Goal: Task Accomplishment & Management: Manage account settings

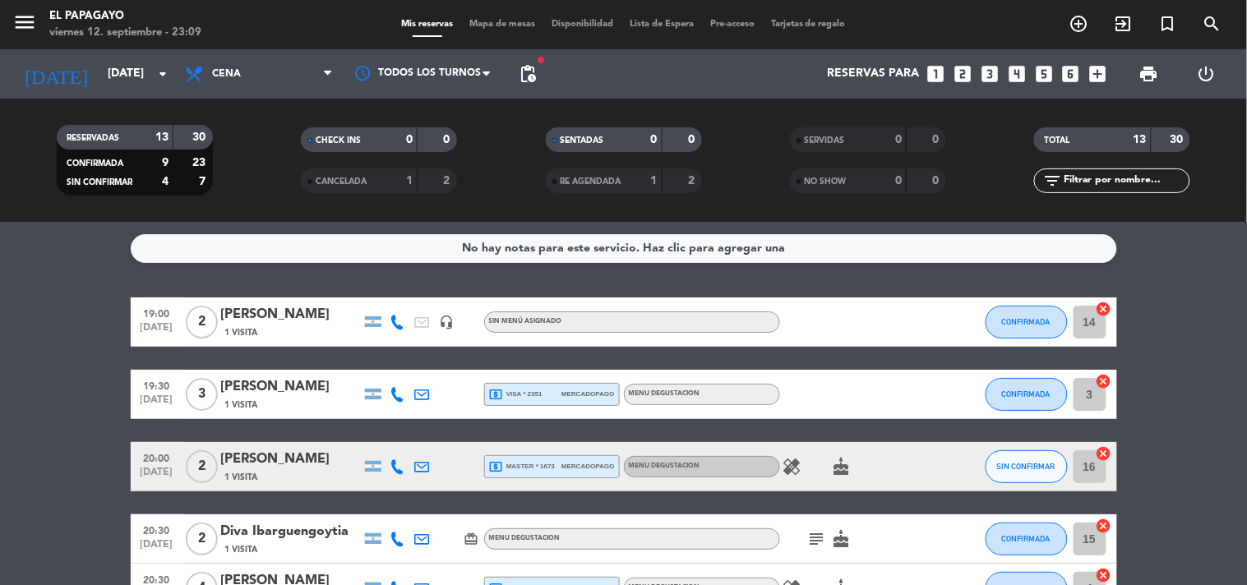
scroll to position [117, 0]
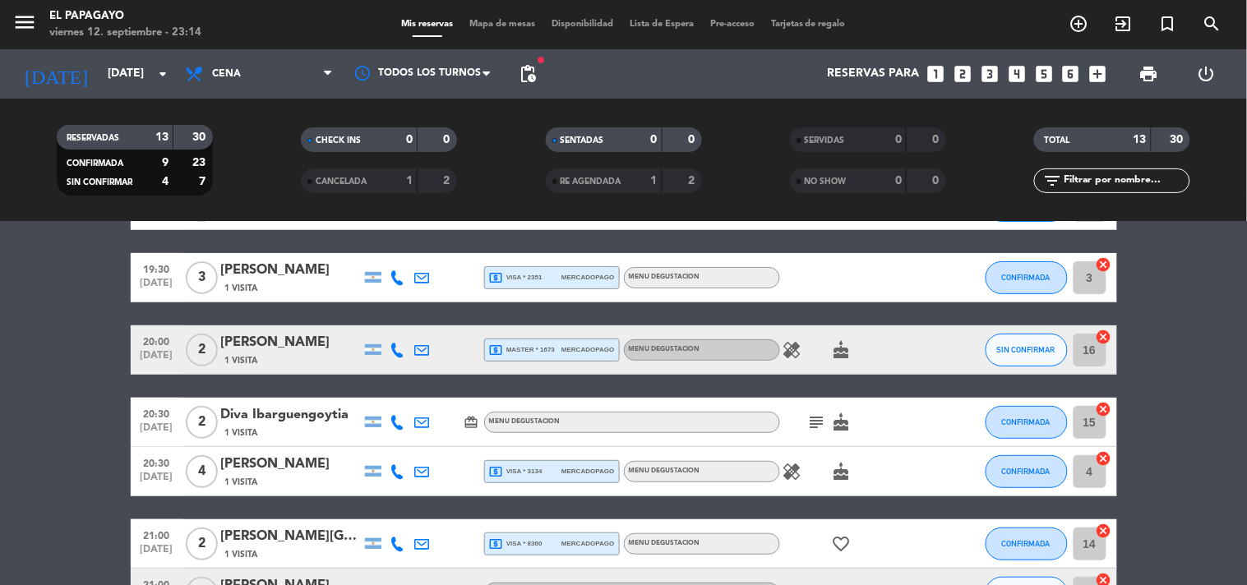
click at [9, 22] on div "menu El Papagayo [DATE] 12. septiembre - 23:14" at bounding box center [156, 25] width 312 height 39
click at [29, 14] on icon "menu" at bounding box center [24, 22] width 25 height 25
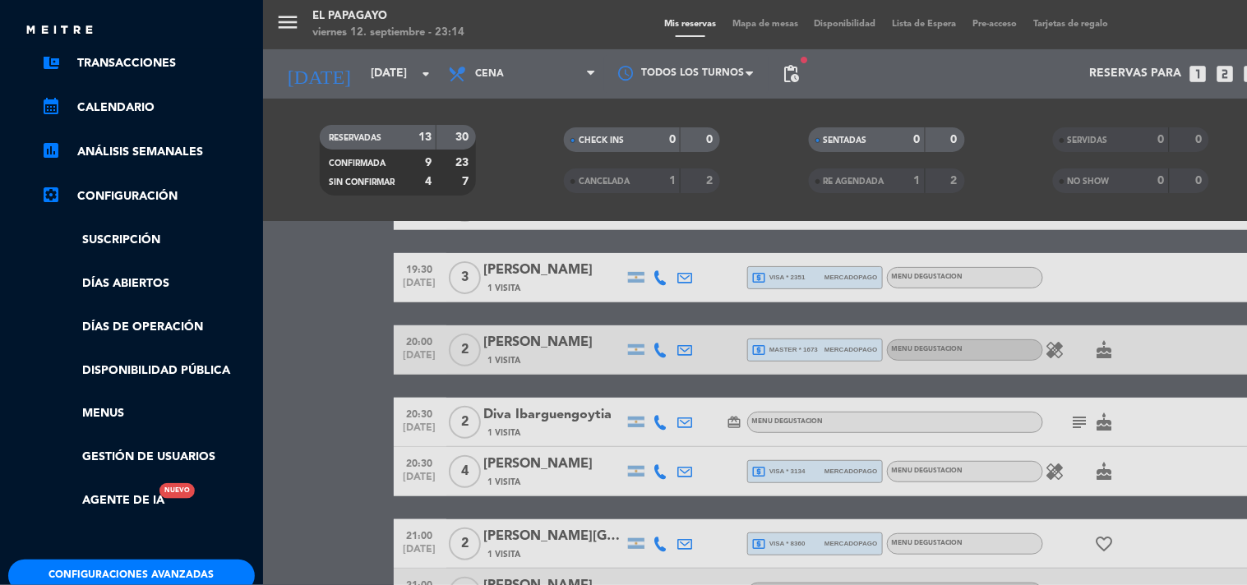
scroll to position [183, 0]
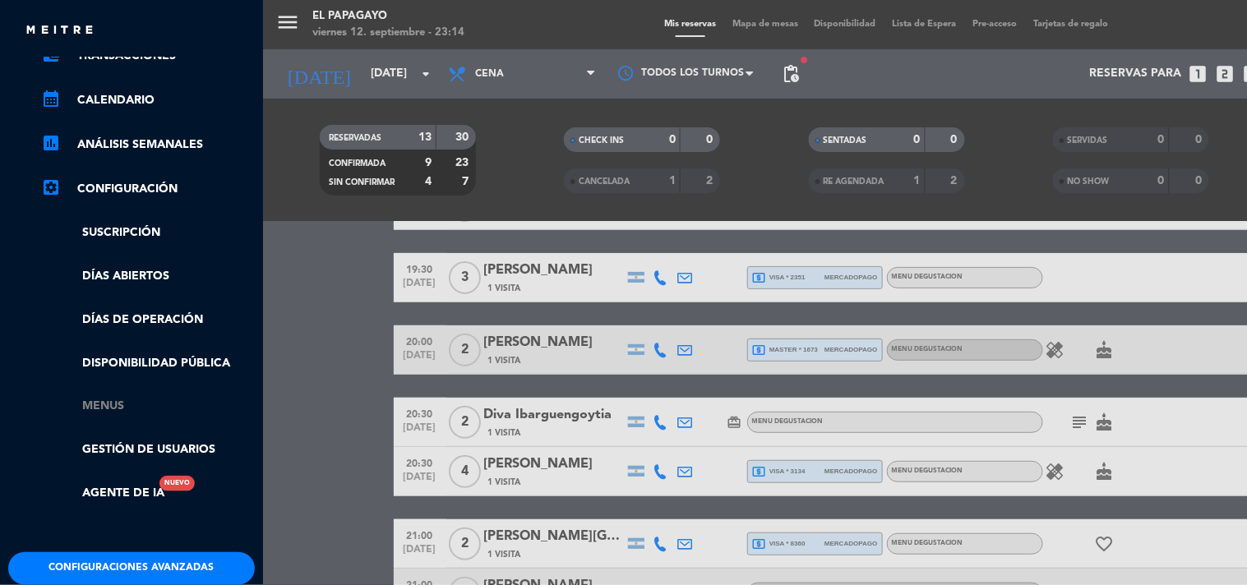
click at [104, 400] on link "Menus" at bounding box center [148, 406] width 214 height 19
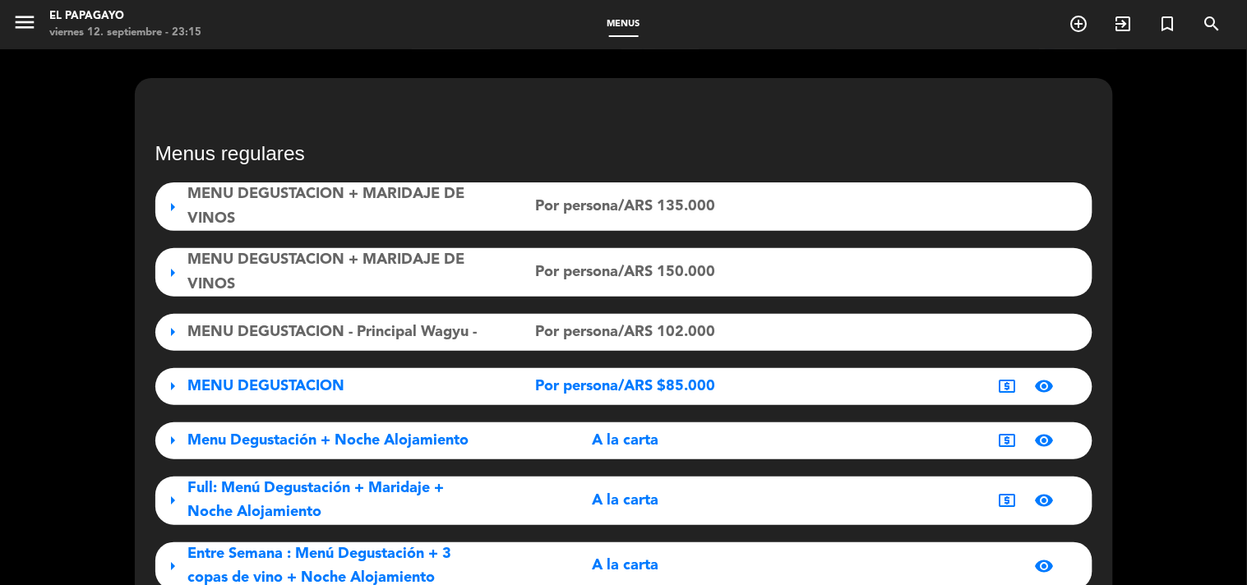
scroll to position [91, 0]
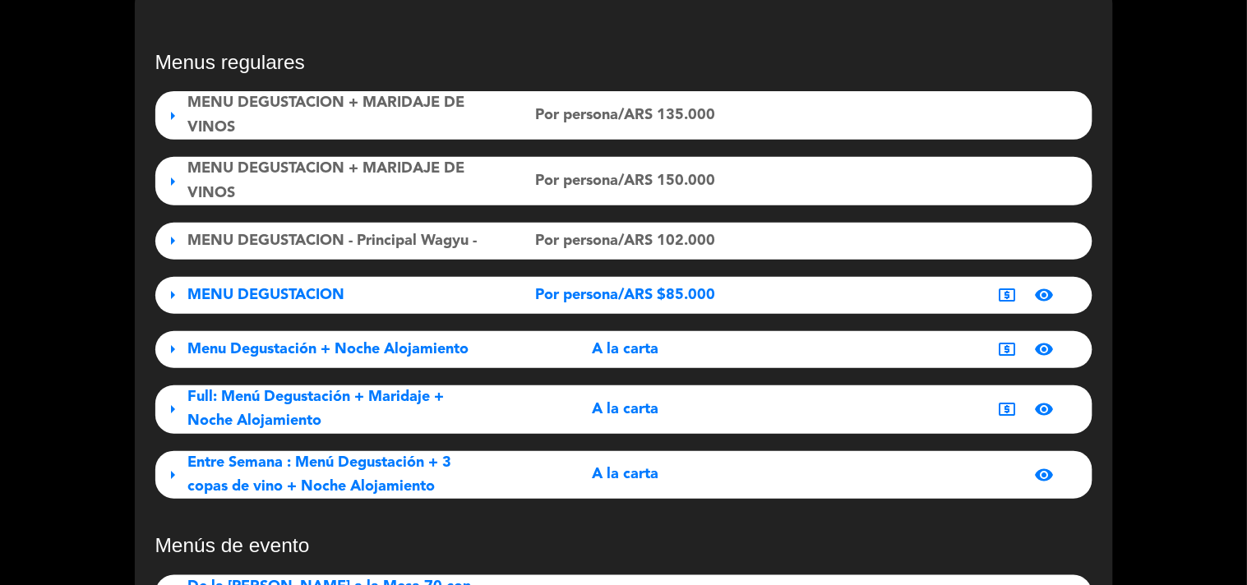
click at [360, 422] on div "Full: Menú Degustación + Maridaje + Noche Alojamiento" at bounding box center [334, 410] width 292 height 49
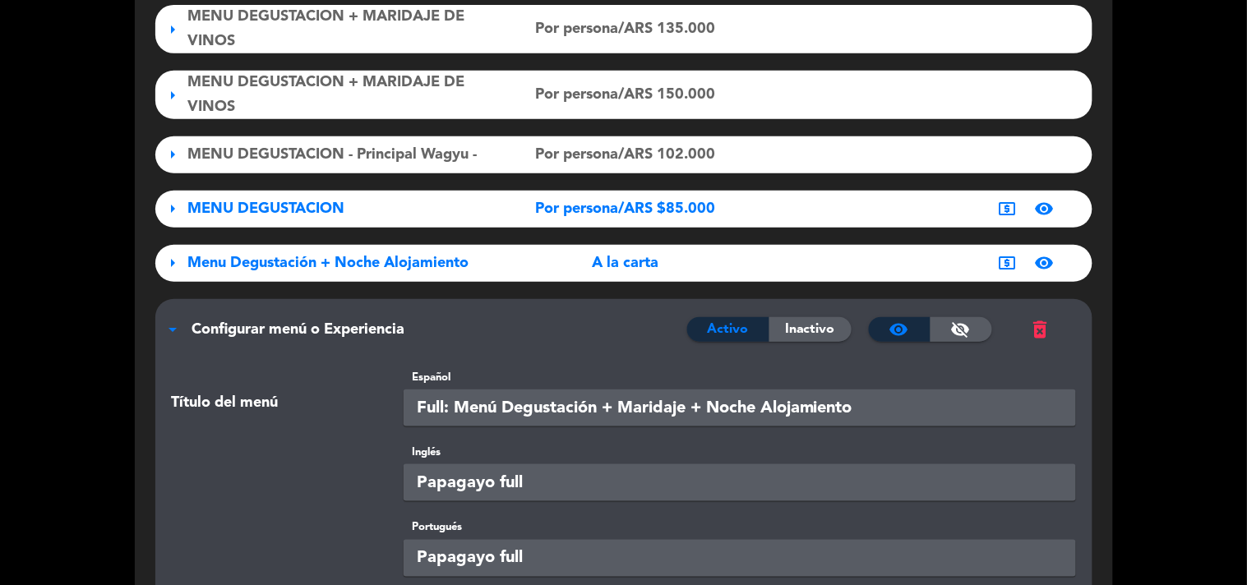
scroll to position [0, 0]
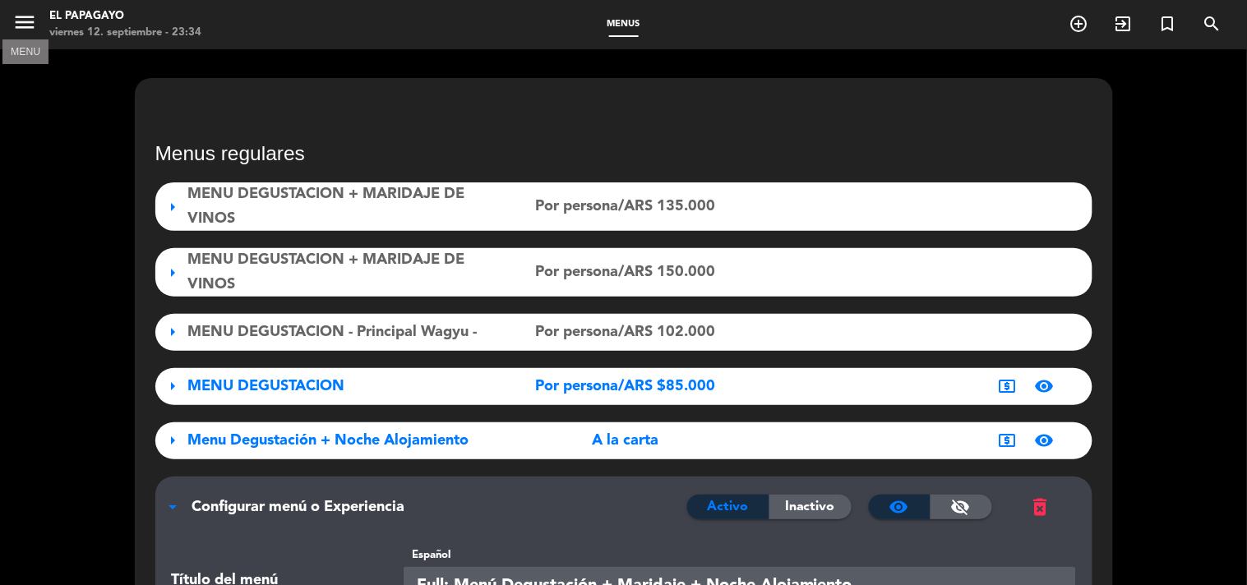
click at [22, 21] on icon "menu" at bounding box center [24, 22] width 25 height 25
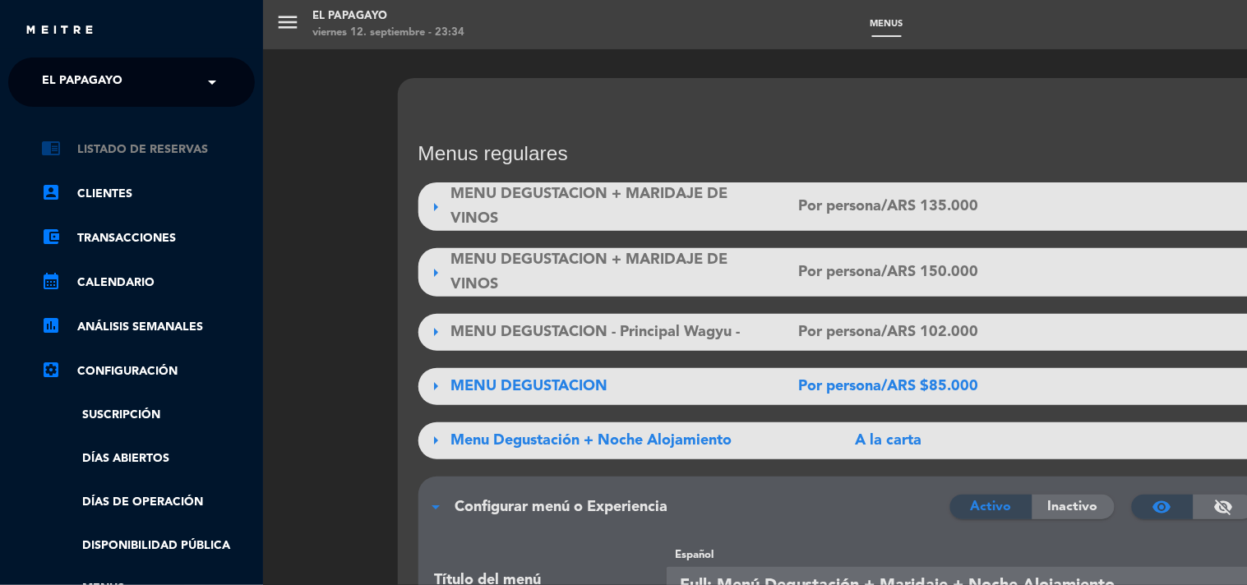
click at [154, 146] on link "chrome_reader_mode Listado de Reservas" at bounding box center [148, 150] width 214 height 20
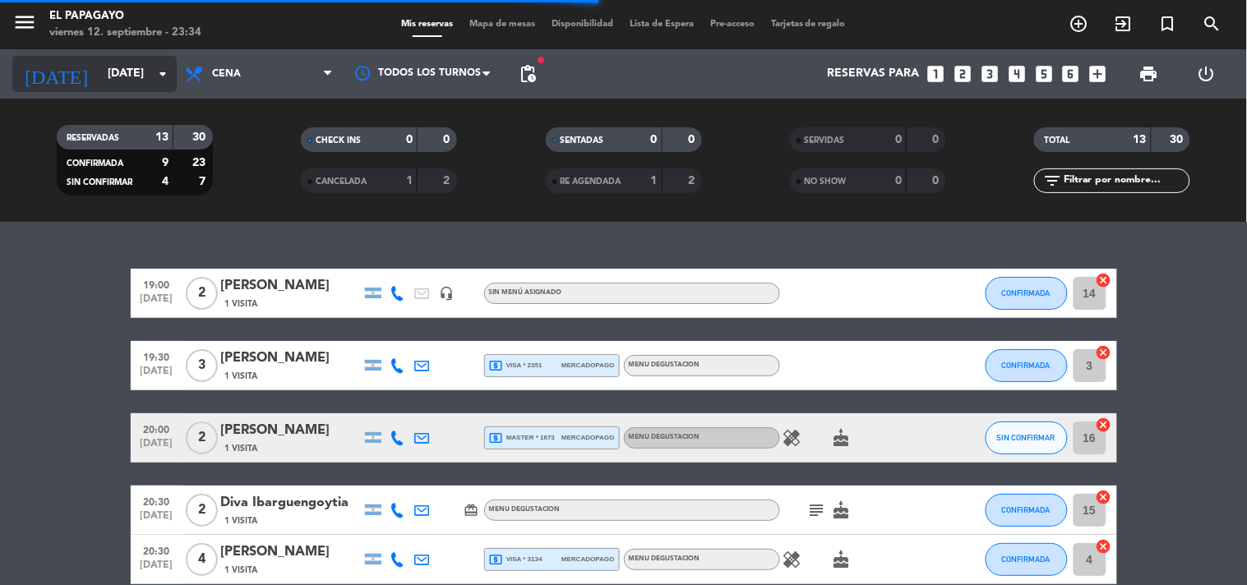
click at [159, 67] on icon "arrow_drop_down" at bounding box center [163, 74] width 20 height 20
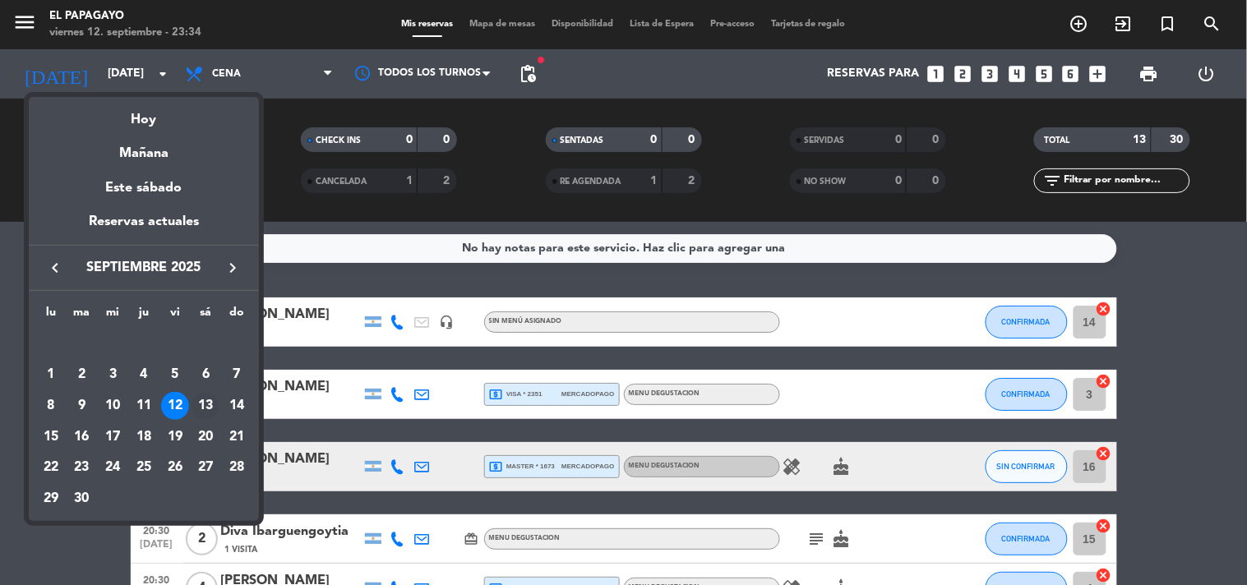
click at [201, 406] on div "13" at bounding box center [206, 406] width 28 height 28
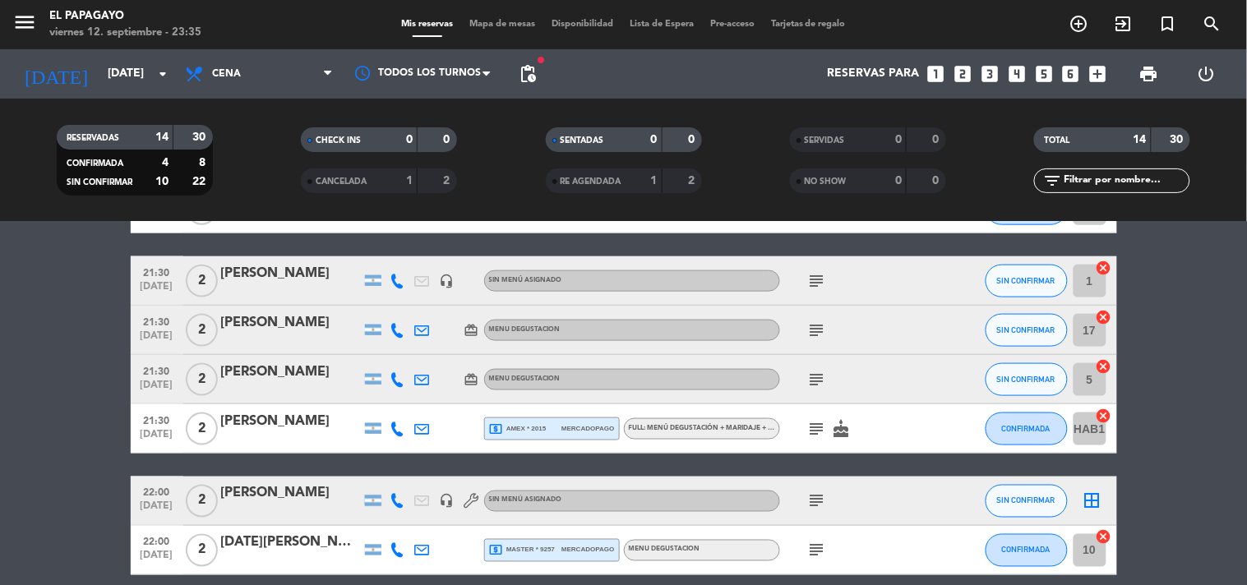
scroll to position [600, 0]
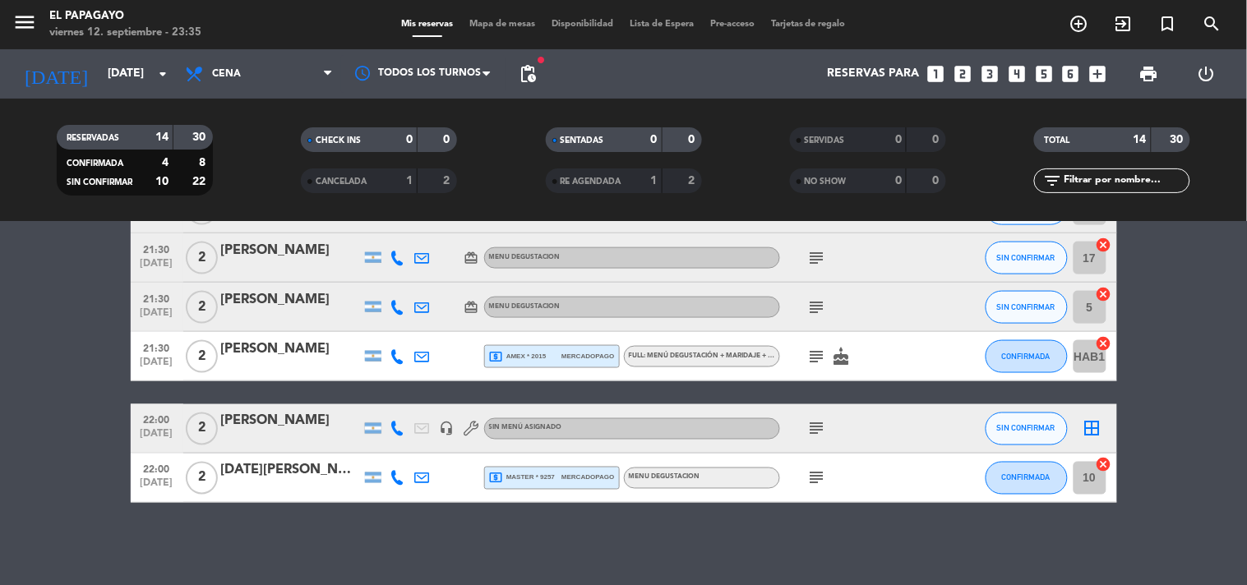
click at [820, 423] on icon "subject" at bounding box center [817, 429] width 20 height 20
click at [816, 482] on icon "subject" at bounding box center [817, 479] width 20 height 20
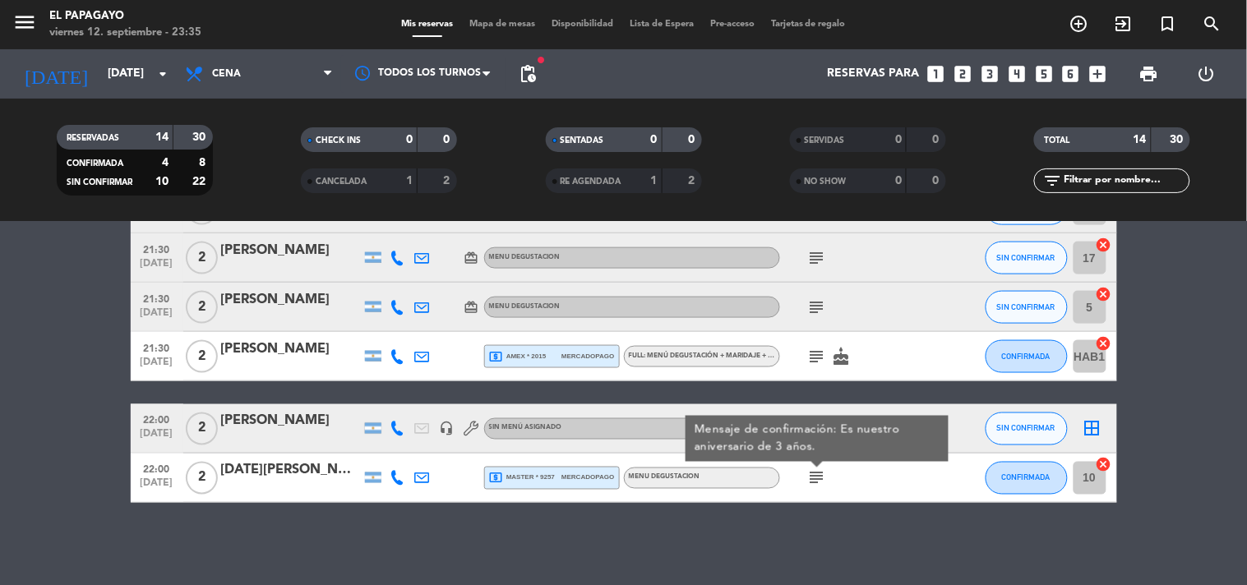
click at [818, 479] on icon "subject" at bounding box center [817, 479] width 20 height 20
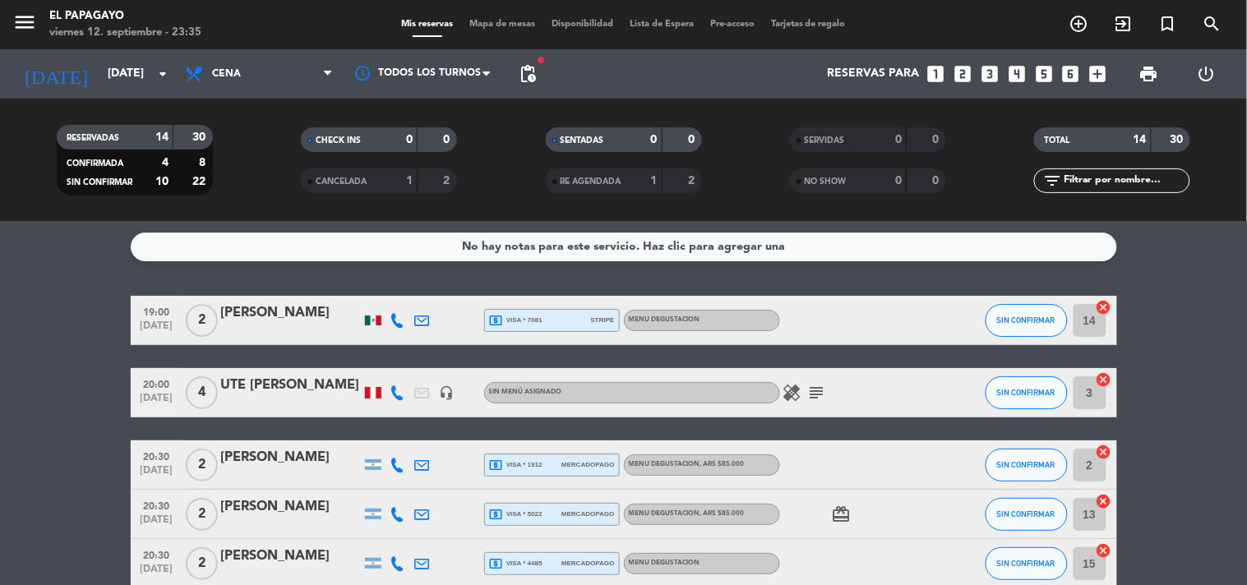
scroll to position [0, 0]
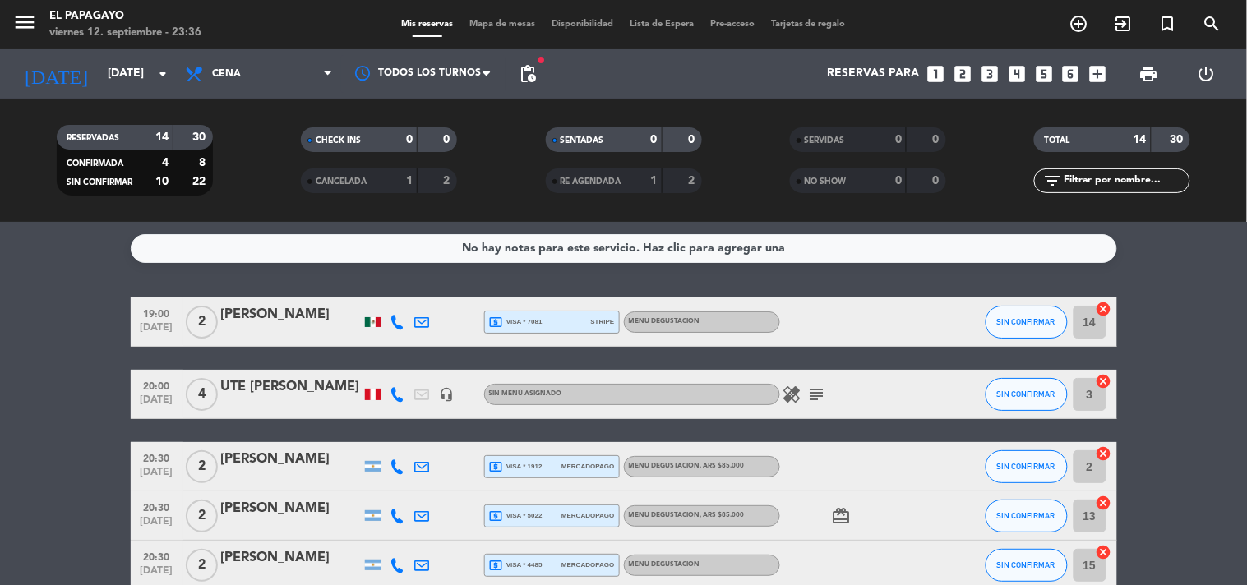
click at [365, 391] on div at bounding box center [373, 395] width 16 height 12
click at [372, 326] on div at bounding box center [373, 322] width 16 height 10
click at [373, 326] on div at bounding box center [373, 322] width 16 height 10
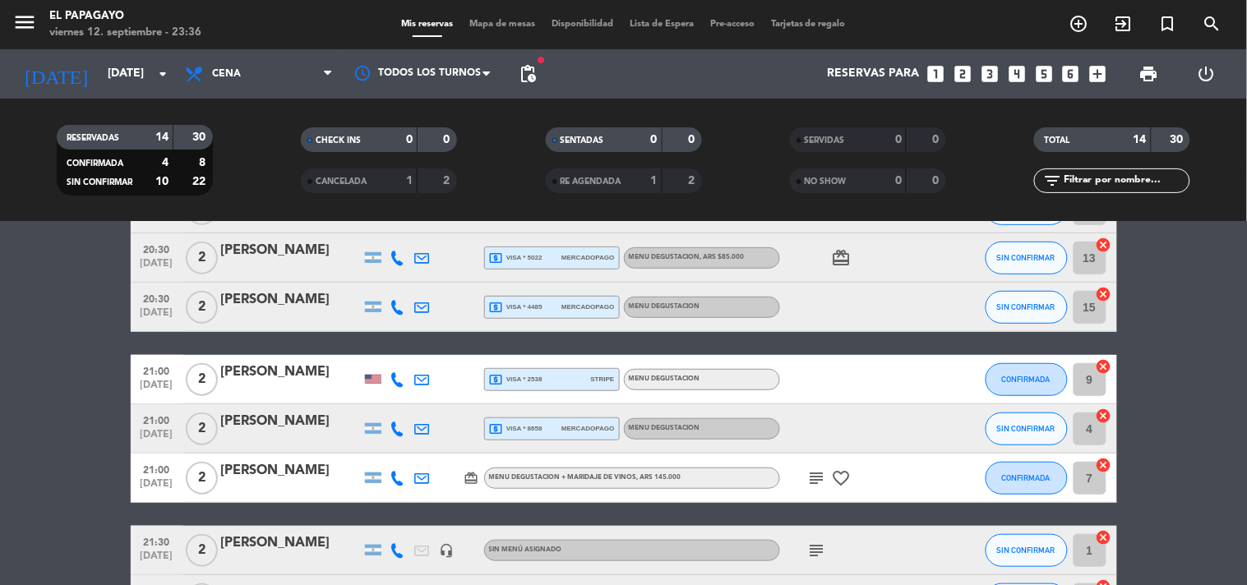
scroll to position [234, 0]
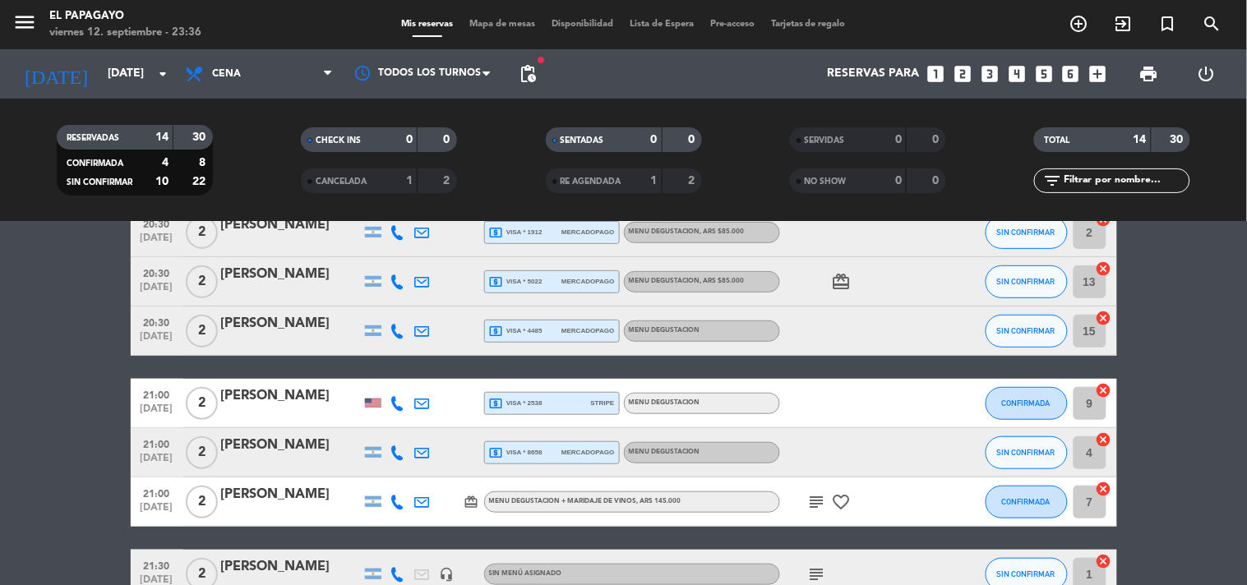
click at [368, 399] on div at bounding box center [373, 403] width 16 height 9
click at [373, 406] on div at bounding box center [373, 403] width 16 height 9
click at [469, 506] on icon "card_giftcard" at bounding box center [471, 502] width 15 height 15
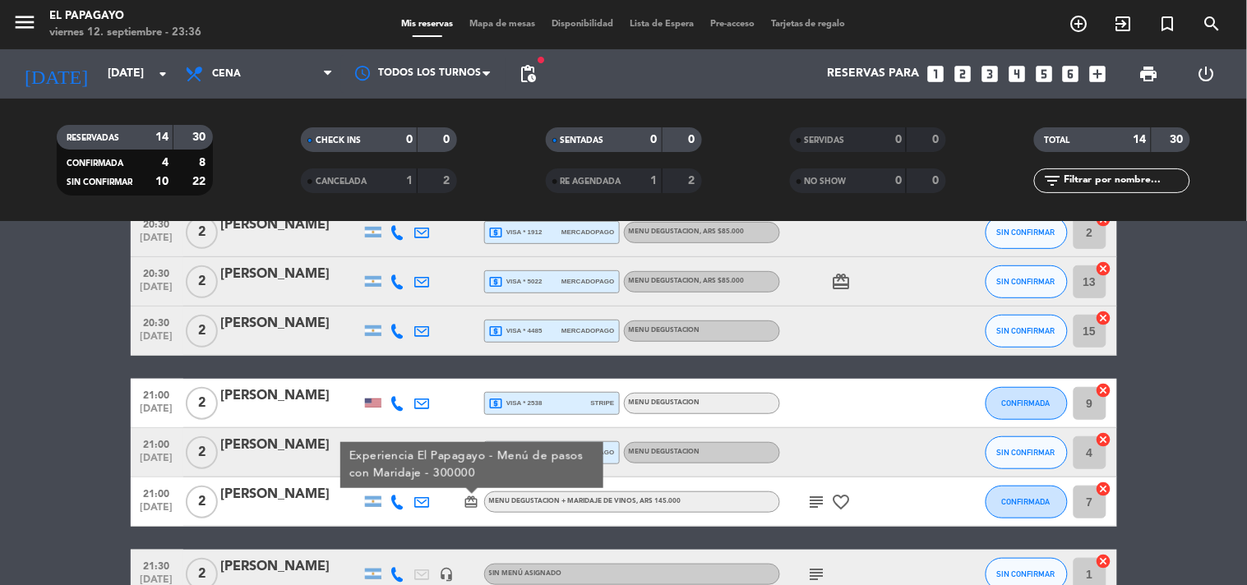
click at [469, 506] on icon "card_giftcard" at bounding box center [471, 502] width 15 height 15
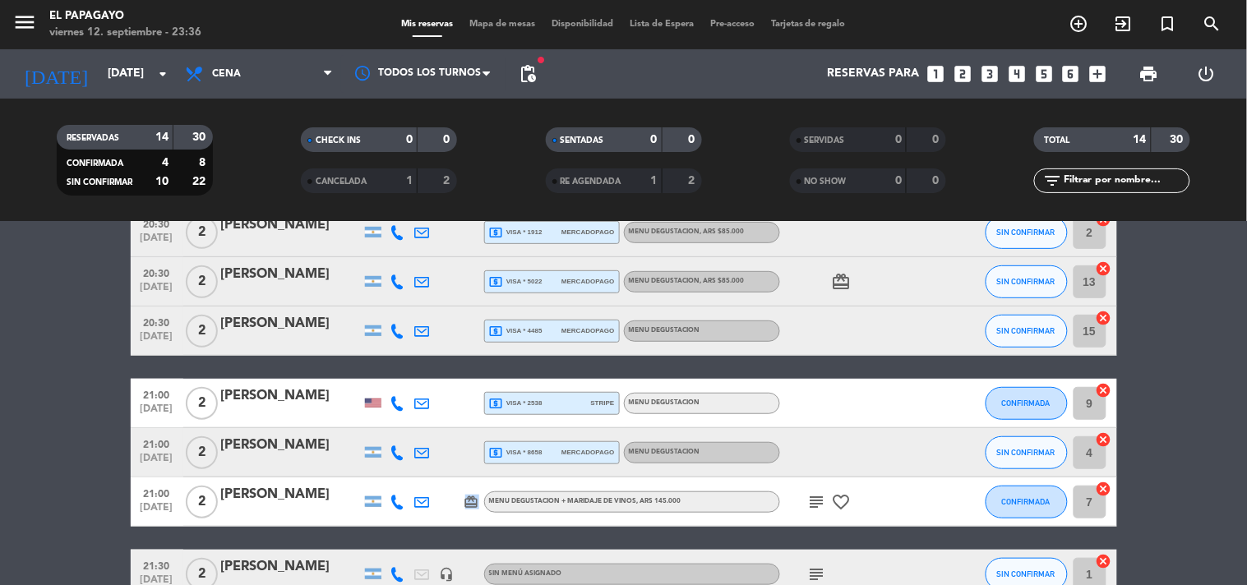
click at [469, 506] on icon "card_giftcard" at bounding box center [471, 502] width 15 height 15
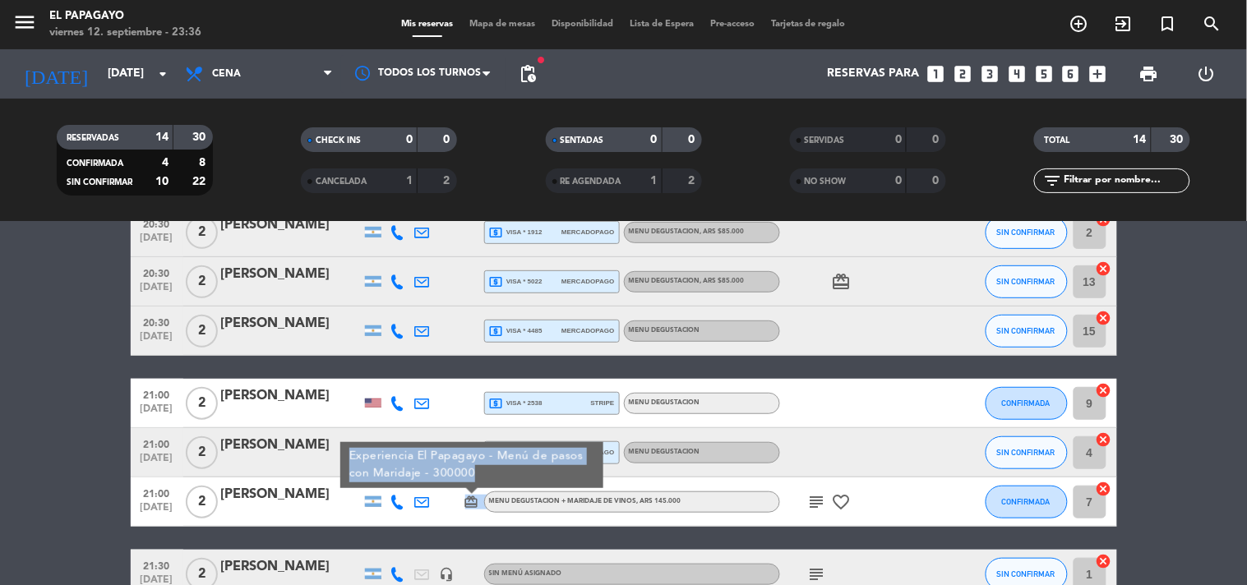
click at [469, 506] on icon "card_giftcard" at bounding box center [471, 502] width 15 height 15
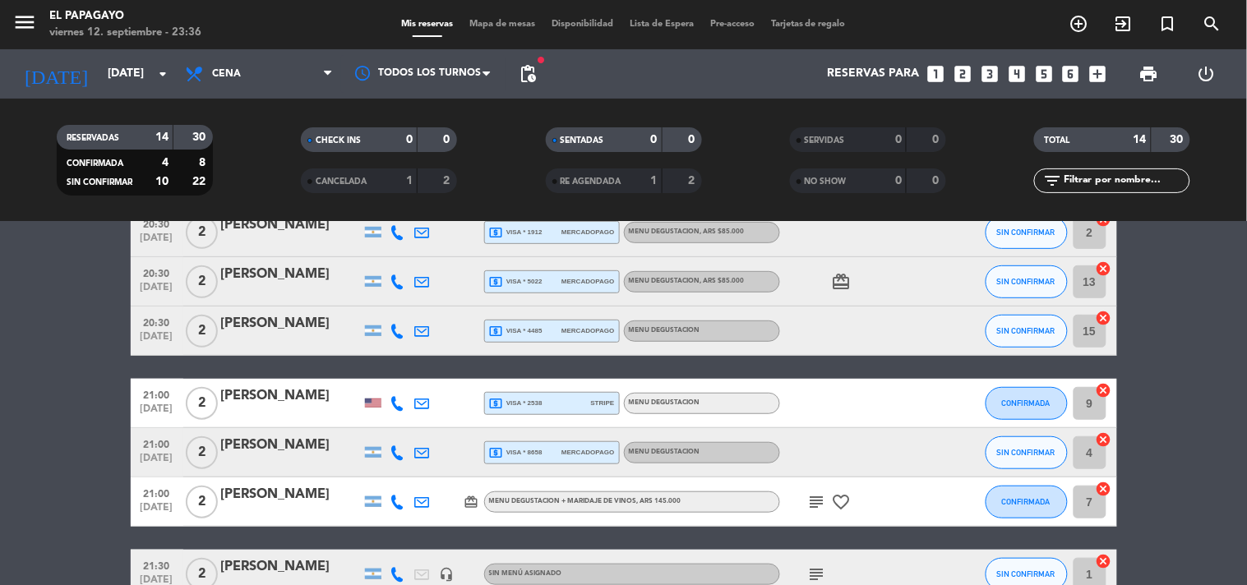
click at [816, 497] on icon "subject" at bounding box center [817, 502] width 20 height 20
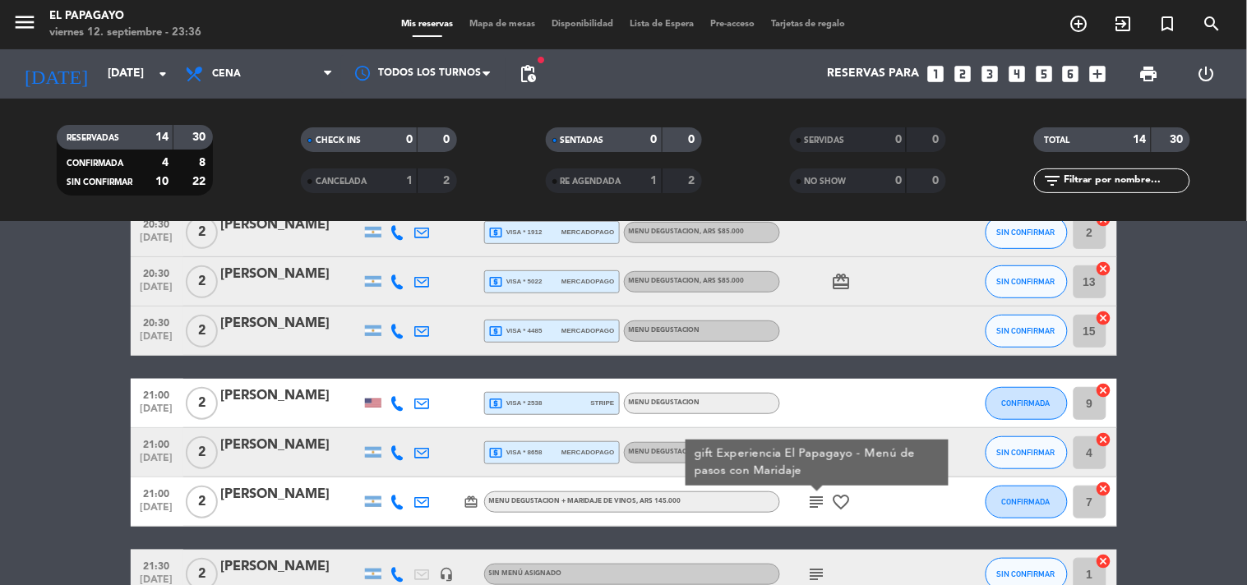
click at [816, 497] on icon "subject" at bounding box center [817, 502] width 20 height 20
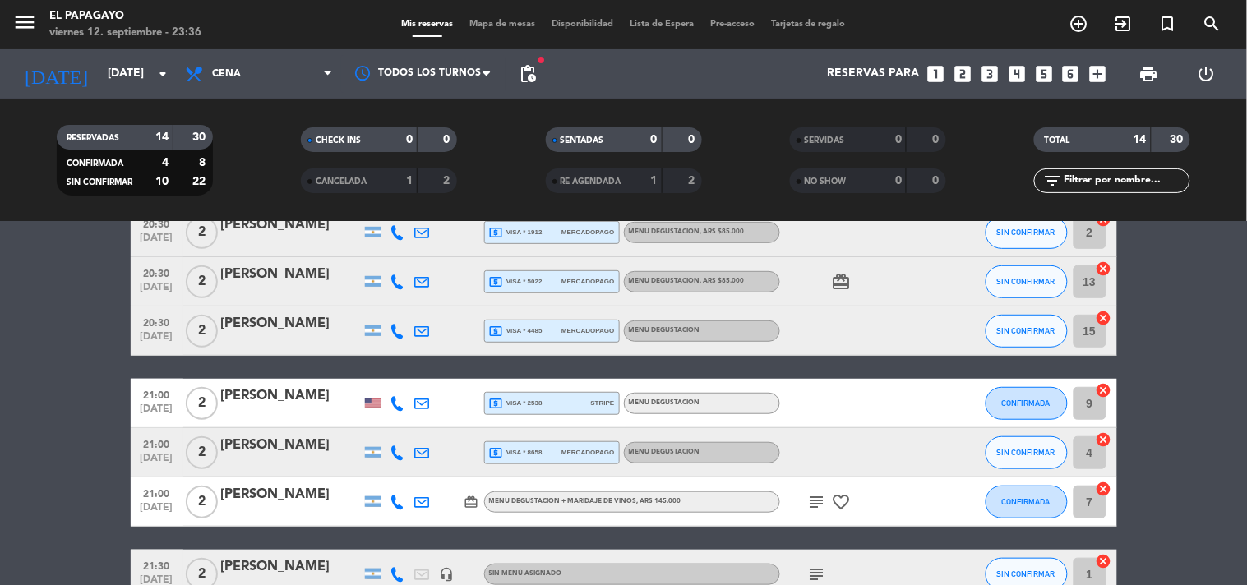
click at [824, 495] on icon "subject" at bounding box center [817, 502] width 20 height 20
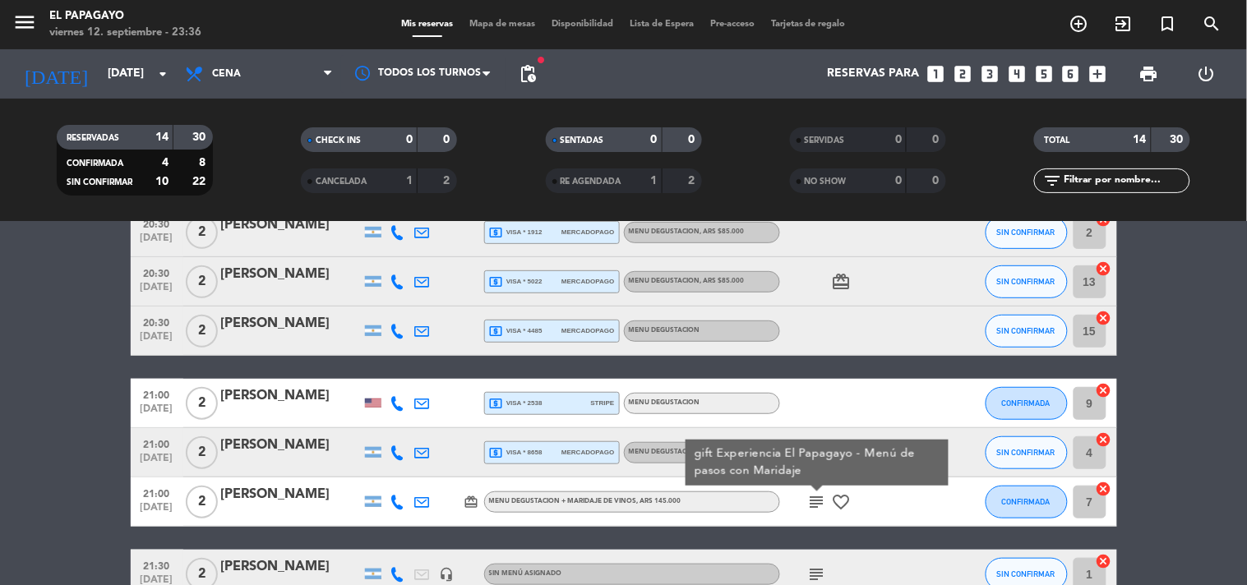
click at [824, 495] on icon "subject" at bounding box center [817, 502] width 20 height 20
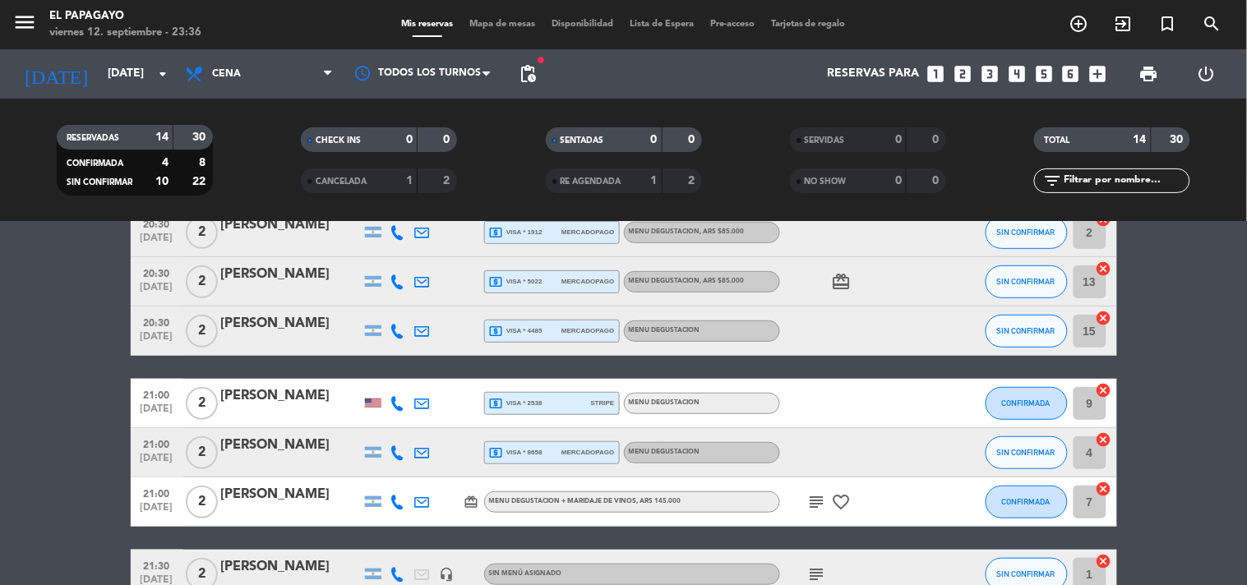
click at [824, 495] on icon "subject" at bounding box center [817, 502] width 20 height 20
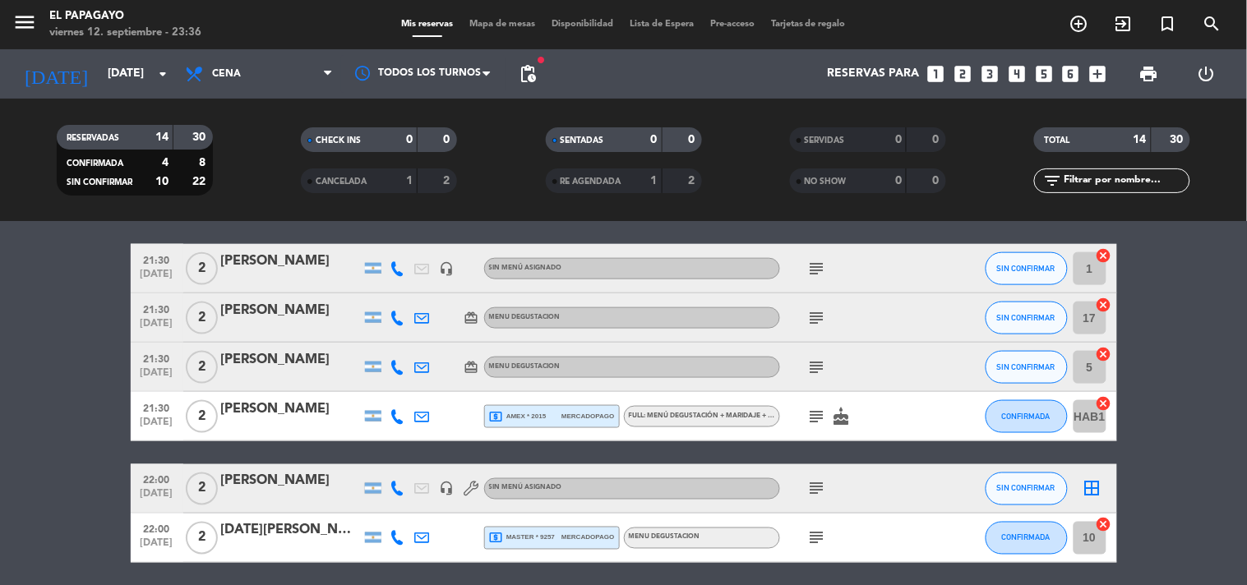
scroll to position [508, 0]
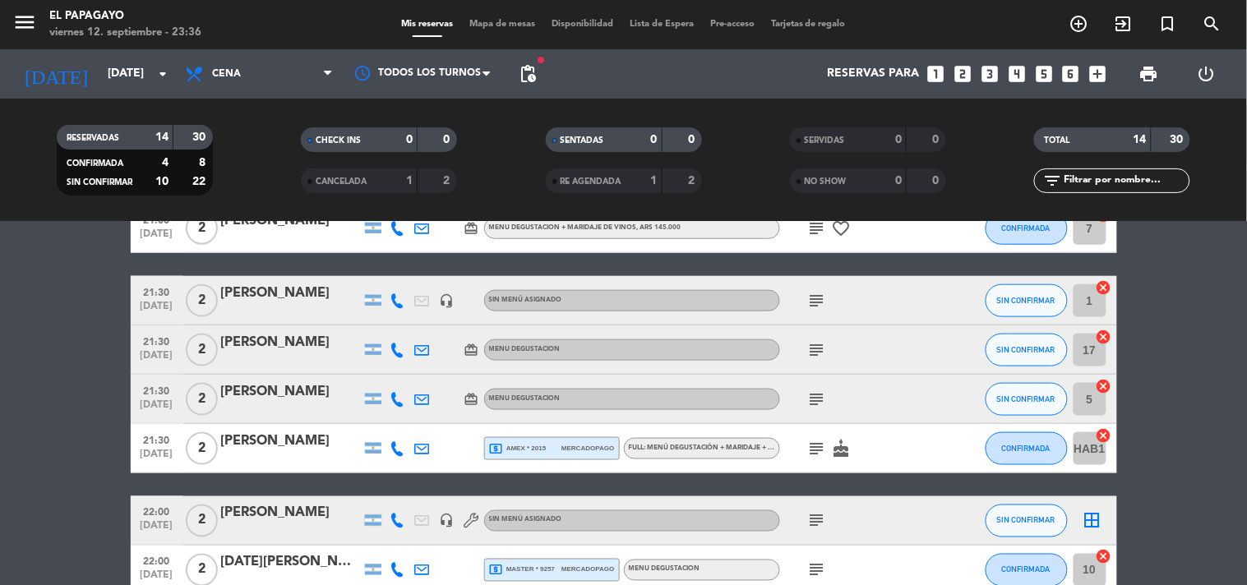
click at [66, 399] on bookings-row "19:00 [DATE] 2 [PERSON_NAME] local_atm visa * 7081 stripe MENU DEGUSTACION SIN …" at bounding box center [623, 193] width 1247 height 806
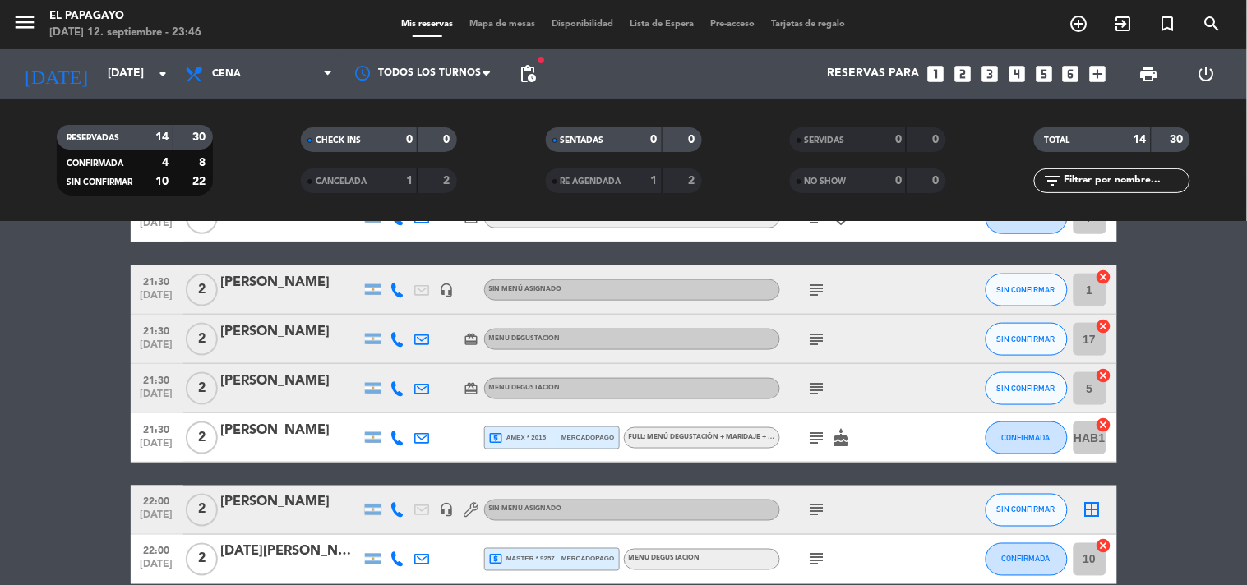
scroll to position [600, 0]
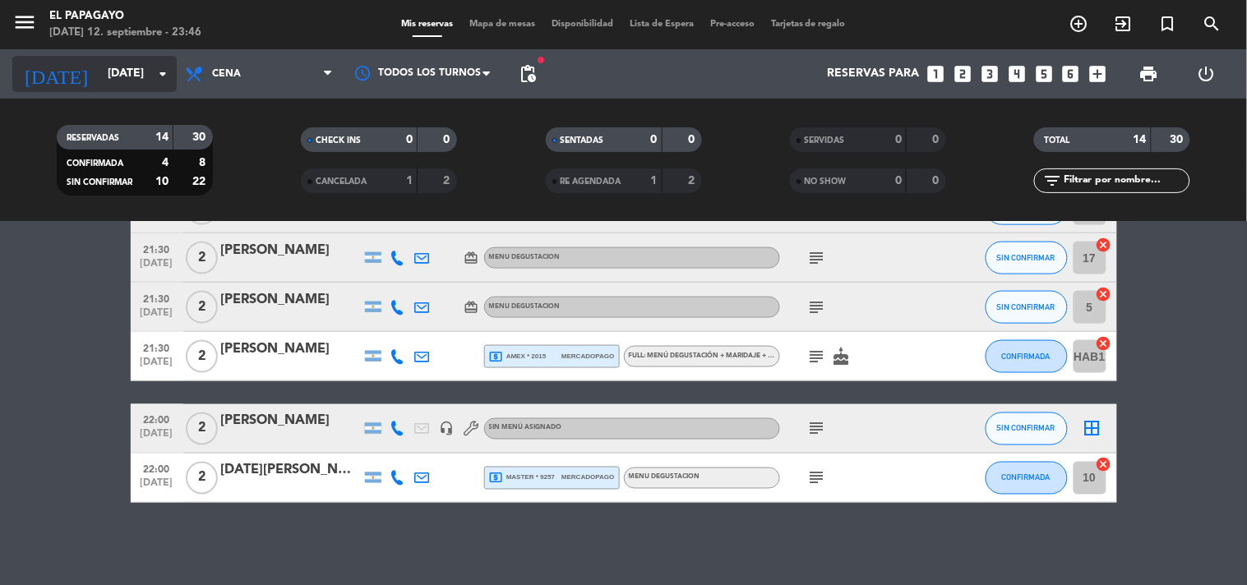
click at [99, 64] on input "[DATE]" at bounding box center [177, 74] width 156 height 30
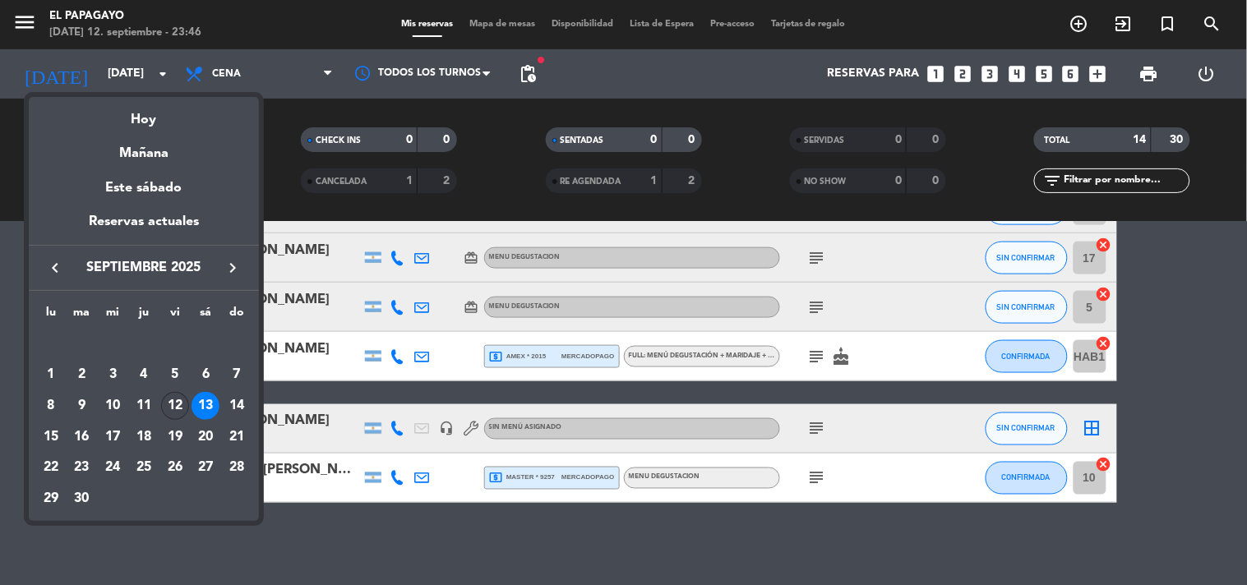
click at [174, 413] on div "12" at bounding box center [175, 406] width 28 height 28
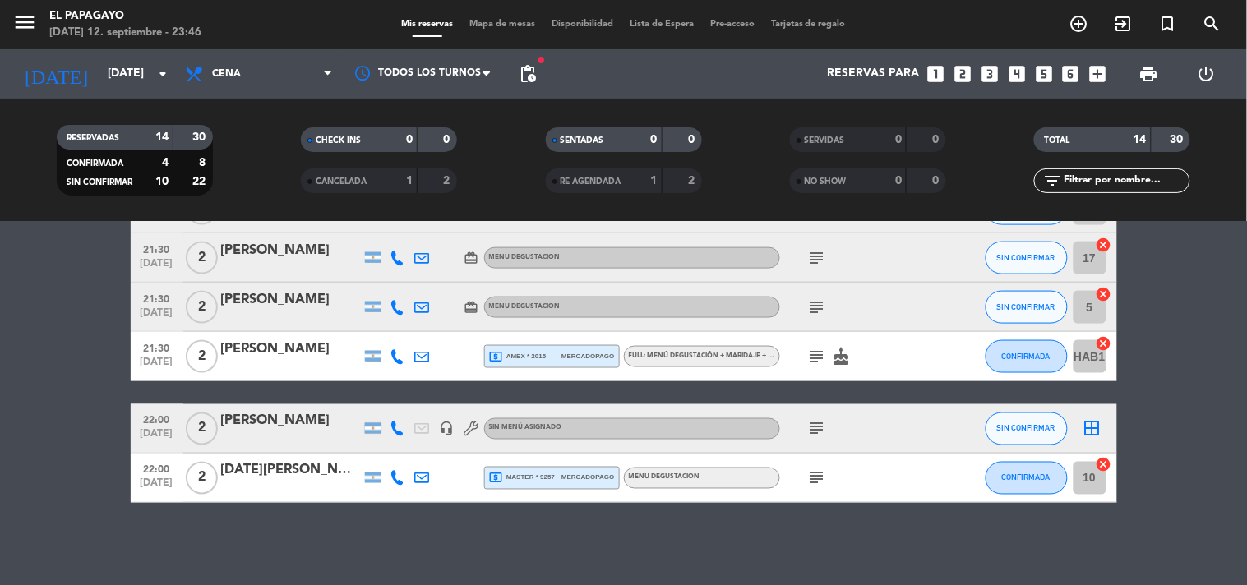
type input "[DATE]"
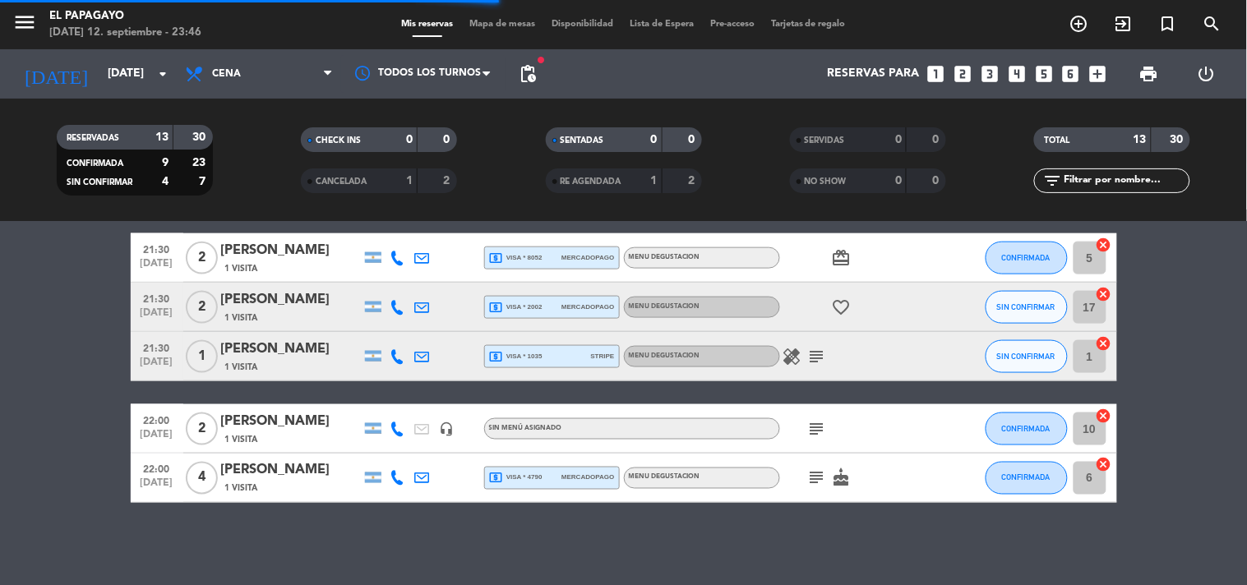
scroll to position [573, 0]
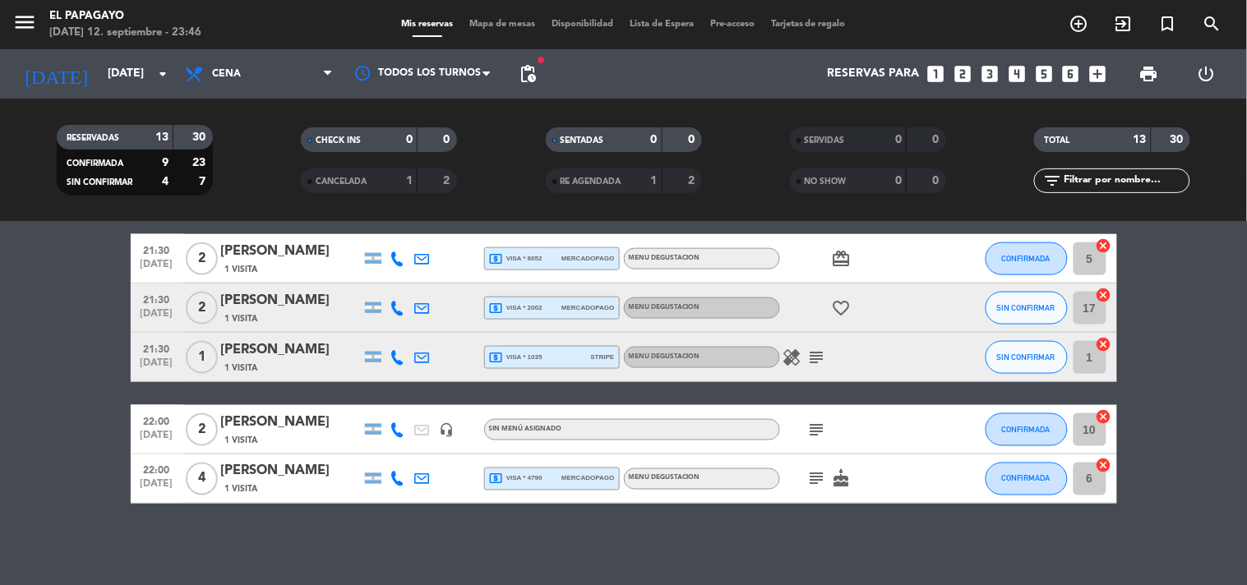
click at [791, 359] on icon "healing" at bounding box center [793, 358] width 20 height 20
click at [815, 363] on icon "subject" at bounding box center [817, 358] width 20 height 20
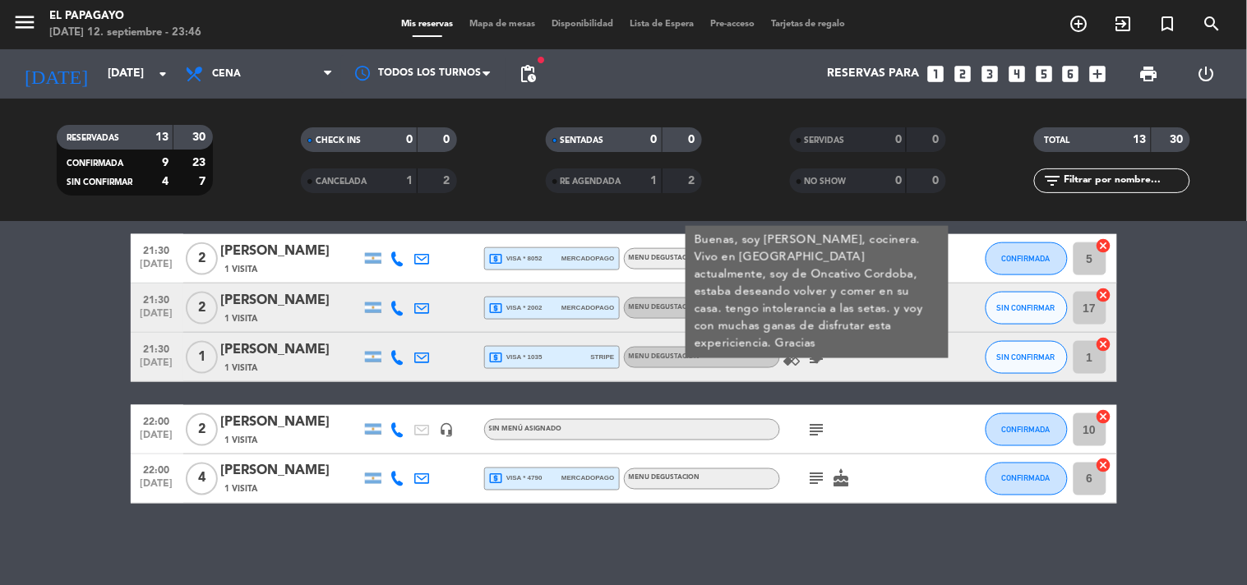
click at [814, 469] on icon "subject" at bounding box center [817, 479] width 20 height 20
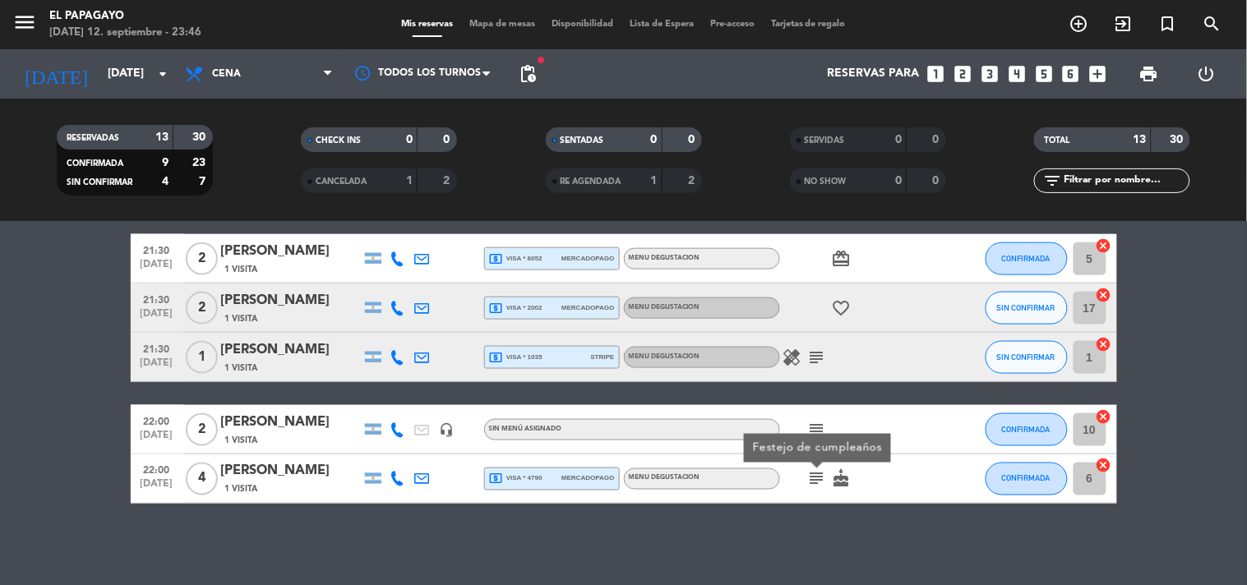
click at [817, 430] on icon "subject" at bounding box center [817, 430] width 20 height 20
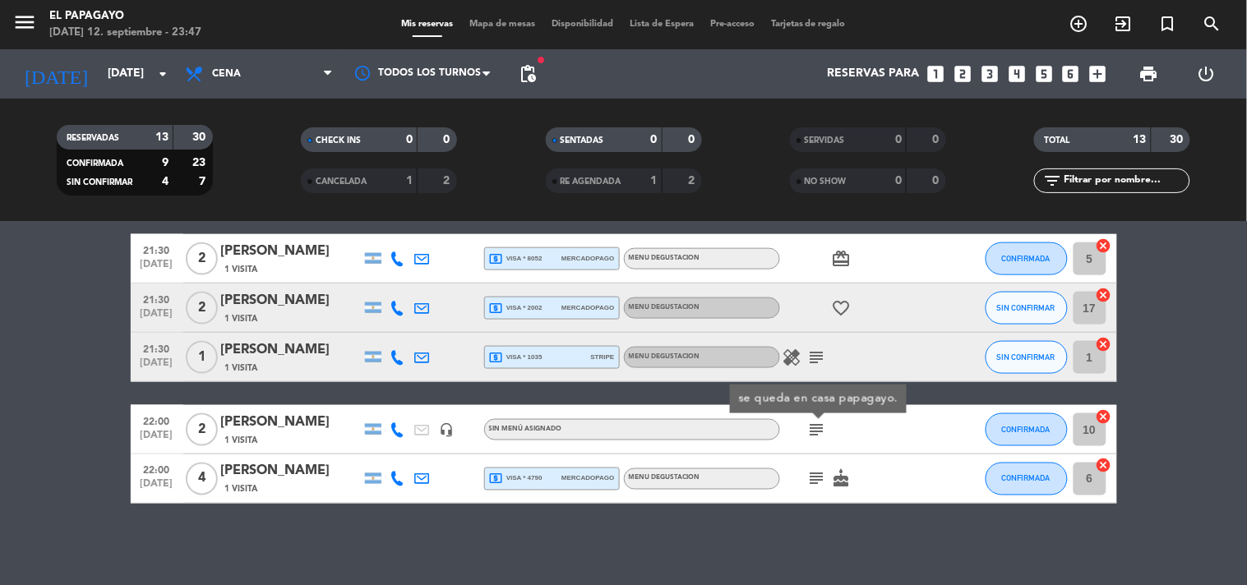
click at [816, 367] on div "healing subject" at bounding box center [854, 357] width 148 height 49
click at [816, 354] on icon "subject" at bounding box center [817, 358] width 20 height 20
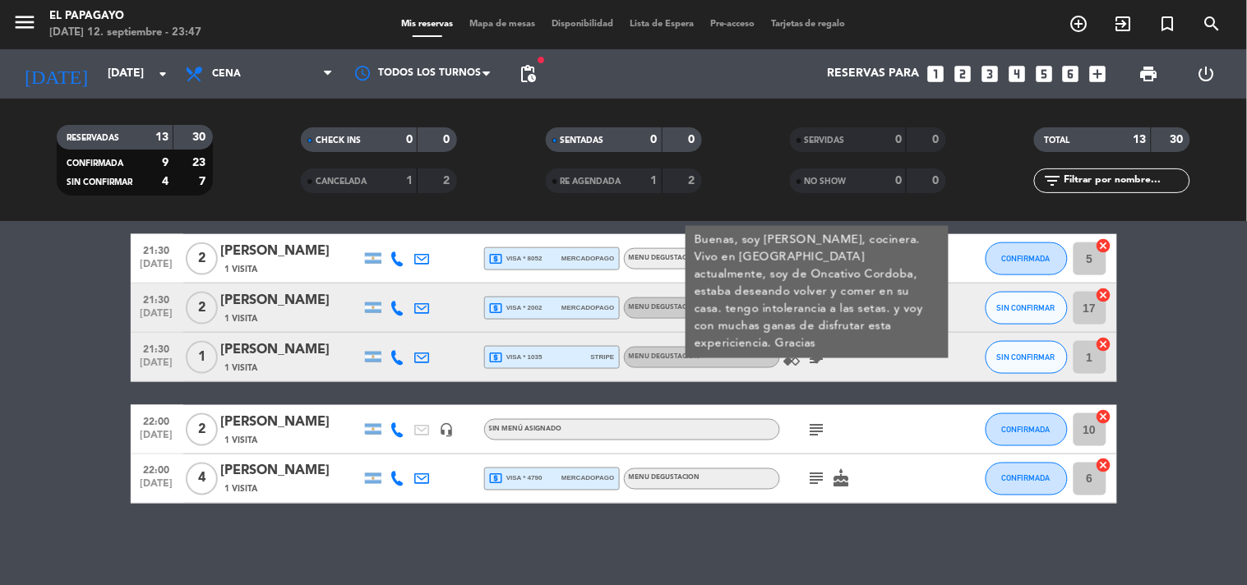
click at [785, 358] on icon "healing" at bounding box center [793, 358] width 20 height 20
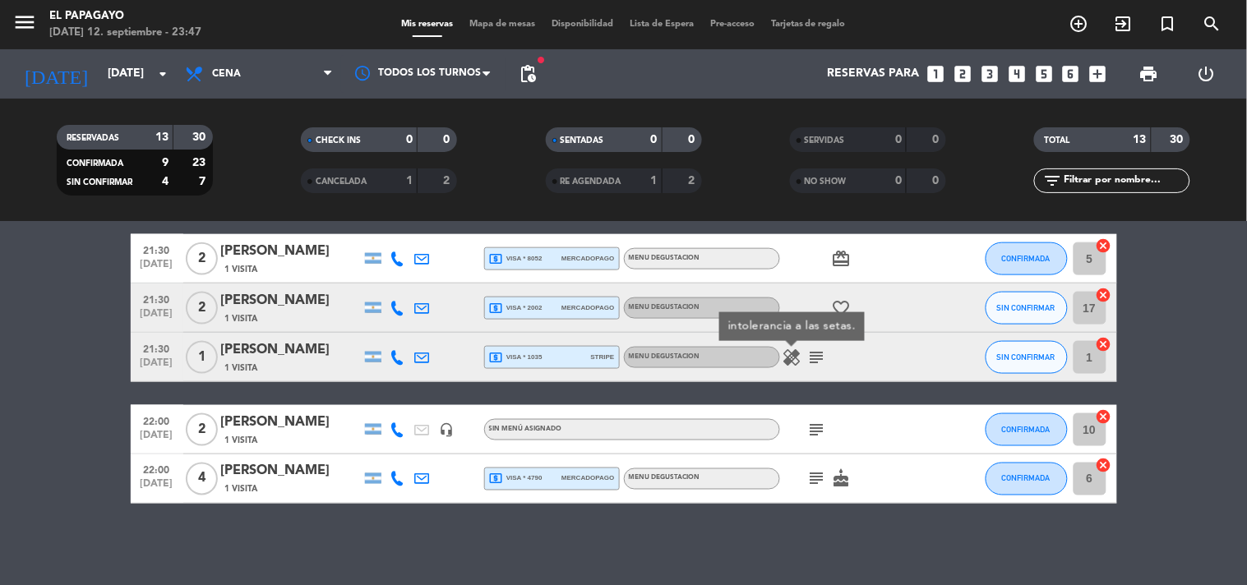
click at [848, 299] on icon "favorite_border" at bounding box center [842, 308] width 20 height 20
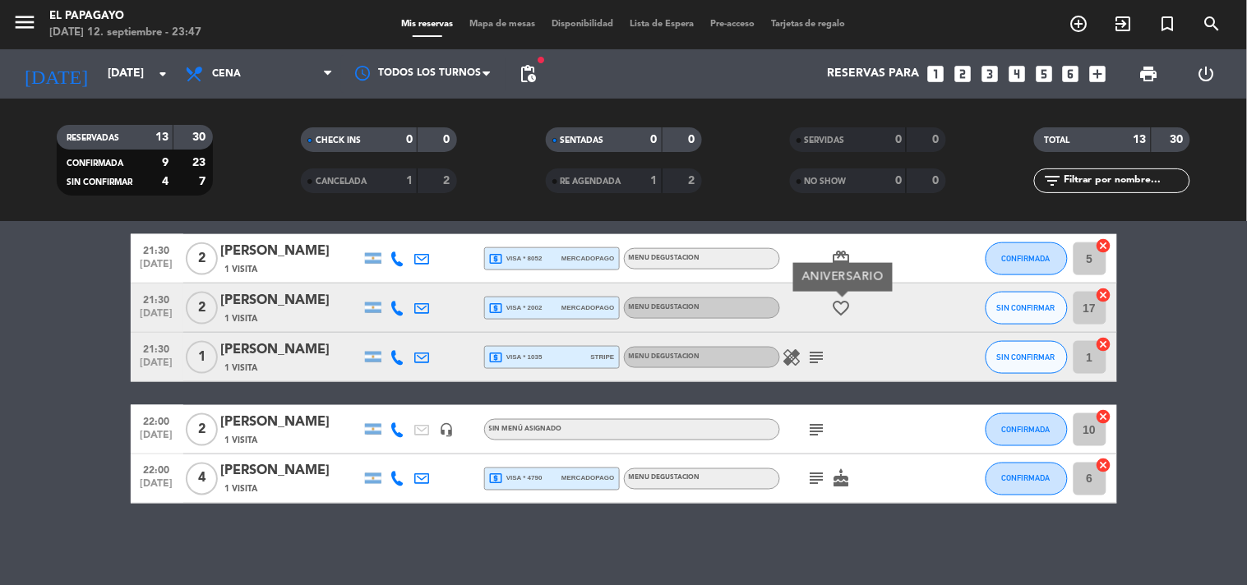
click at [800, 355] on icon "healing" at bounding box center [793, 358] width 20 height 20
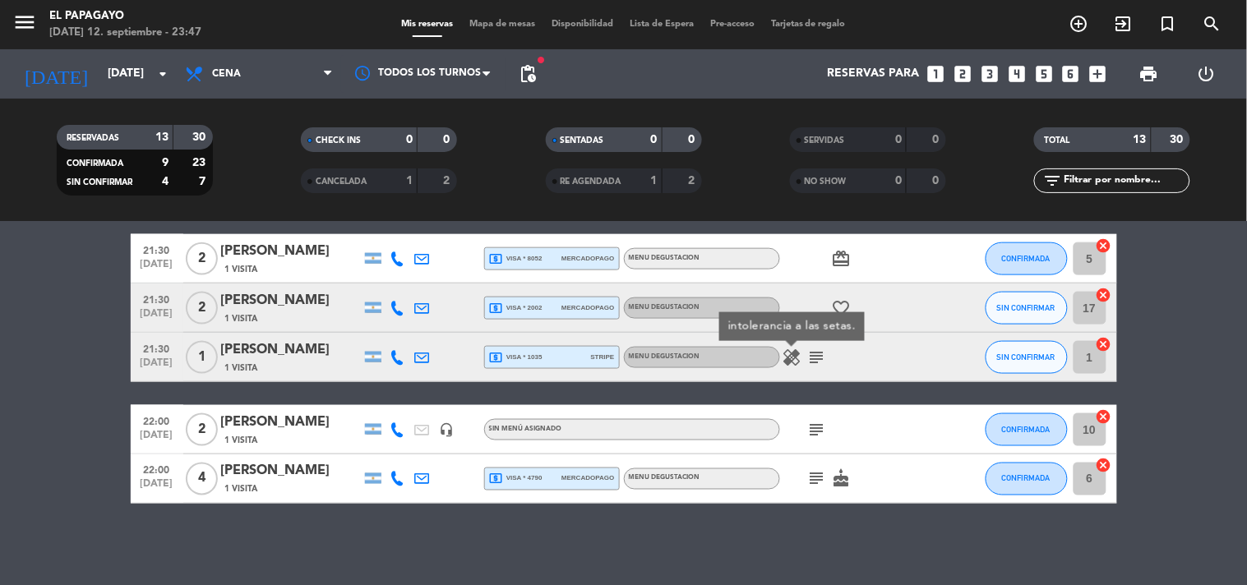
click at [810, 365] on icon "subject" at bounding box center [817, 358] width 20 height 20
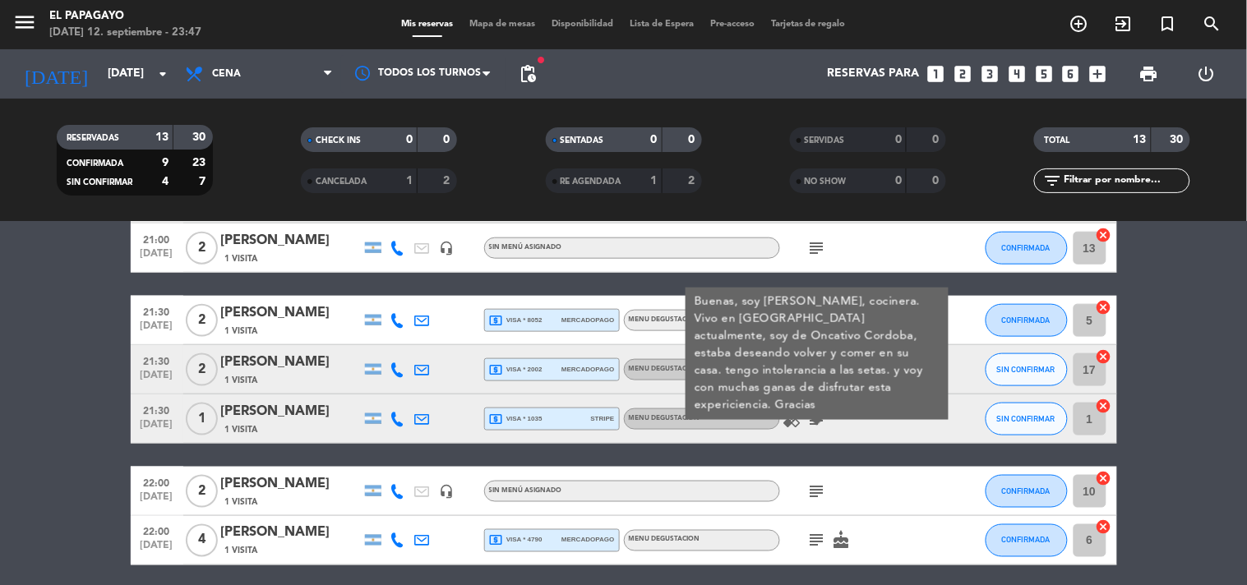
scroll to position [482, 0]
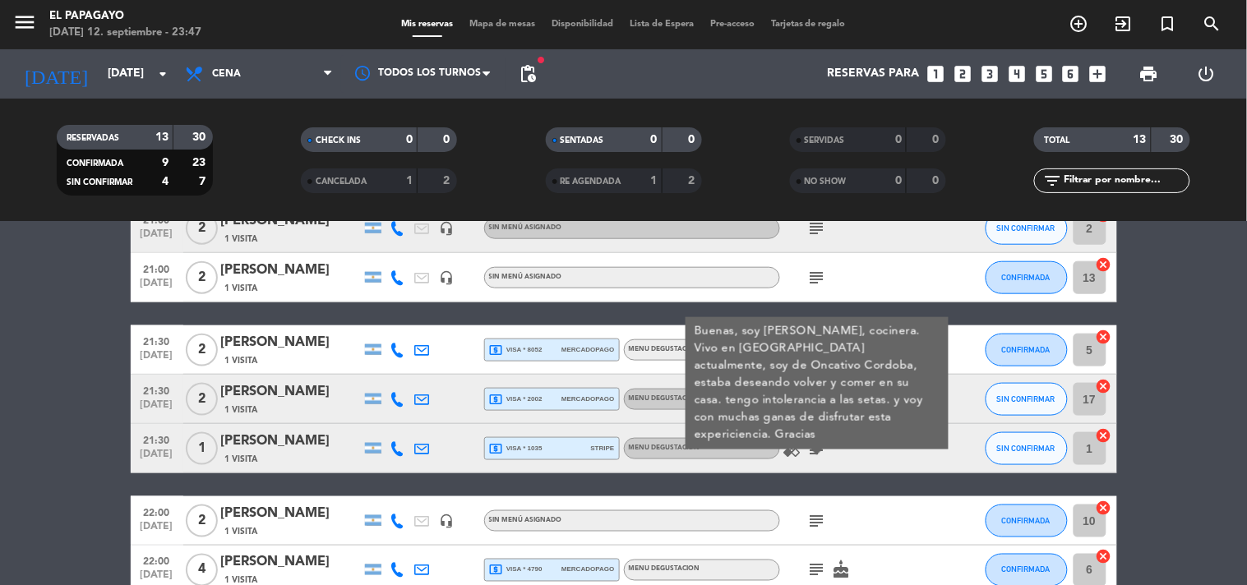
click at [358, 397] on div "[PERSON_NAME]" at bounding box center [291, 391] width 140 height 21
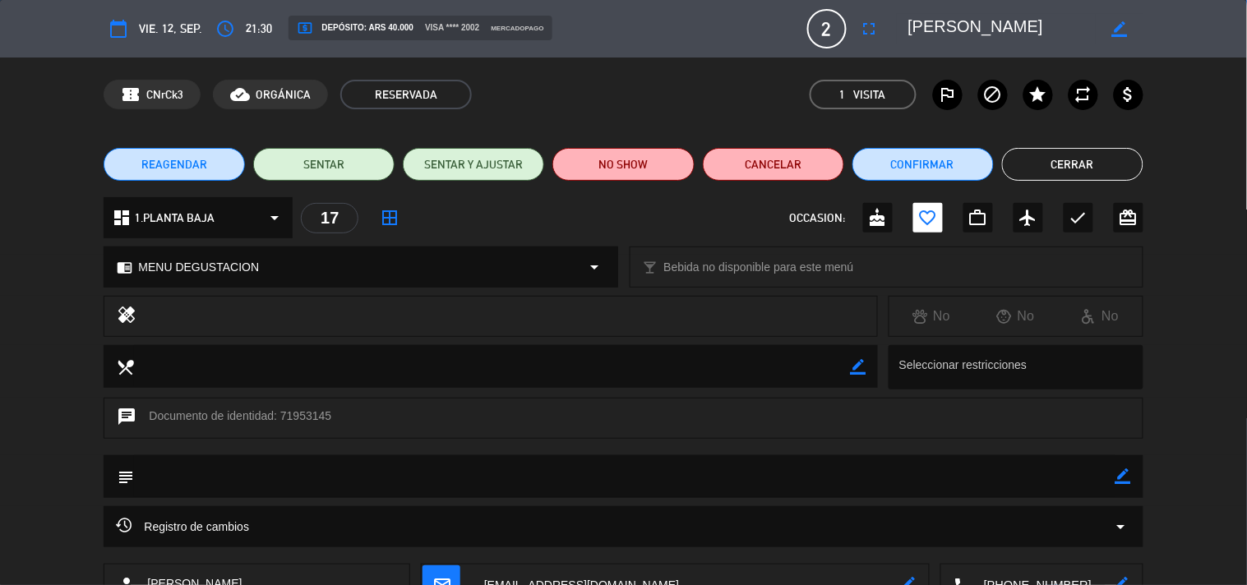
click at [1074, 169] on button "Cerrar" at bounding box center [1072, 164] width 141 height 33
